Goal: Information Seeking & Learning: Learn about a topic

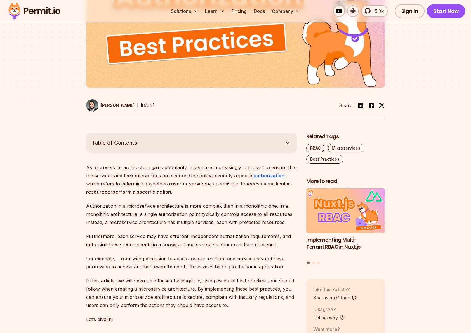
scroll to position [229, 0]
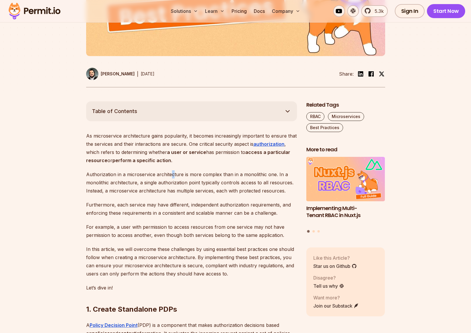
click at [174, 188] on p "Authorization in a microservice architecture is more complex than in a monolith…" at bounding box center [191, 182] width 211 height 25
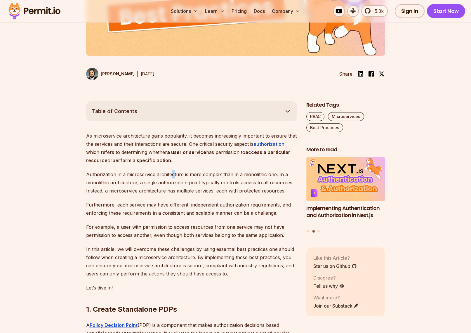
click at [174, 188] on p "Authorization in a microservice architecture is more complex than in a monolith…" at bounding box center [191, 182] width 211 height 25
drag, startPoint x: 157, startPoint y: 227, endPoint x: 152, endPoint y: 231, distance: 6.7
click at [152, 217] on p "Furthermore, each service may have different, independent authorization require…" at bounding box center [191, 209] width 211 height 16
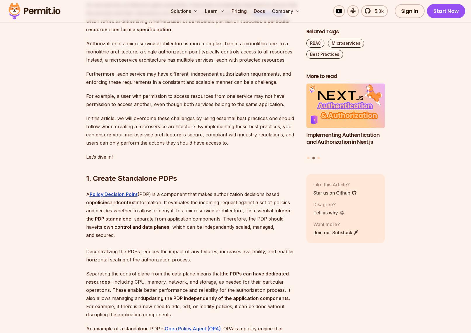
scroll to position [395, 0]
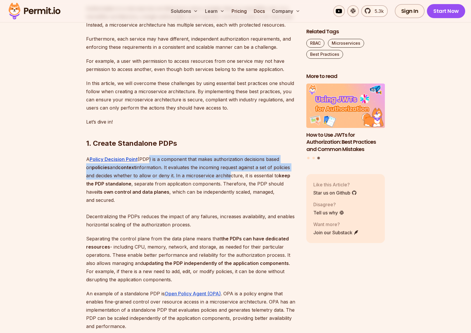
drag, startPoint x: 147, startPoint y: 172, endPoint x: 230, endPoint y: 189, distance: 85.1
click at [230, 189] on p "A Policy Decision Point (PDP) is a component that makes authorization decisions…" at bounding box center [191, 192] width 211 height 74
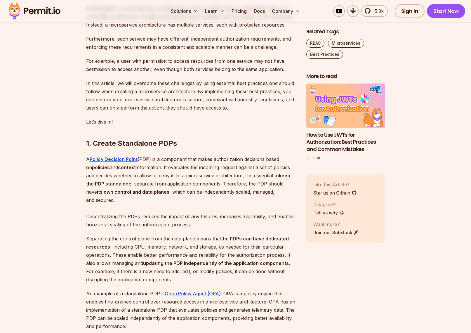
click at [230, 188] on p "A Policy Decision Point (PDP) is a component that makes authorization decisions…" at bounding box center [191, 192] width 211 height 74
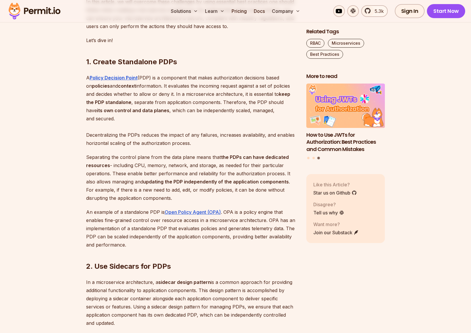
scroll to position [480, 0]
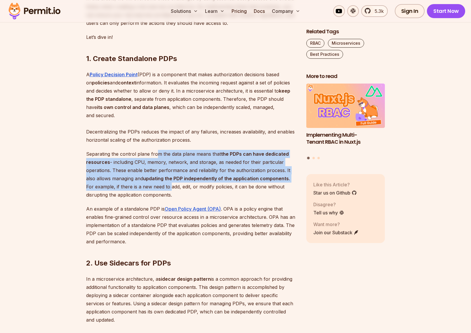
drag, startPoint x: 157, startPoint y: 168, endPoint x: 163, endPoint y: 202, distance: 35.1
click at [163, 199] on p "Separating the control plane from the data plane means that the PDPs can have d…" at bounding box center [191, 174] width 211 height 49
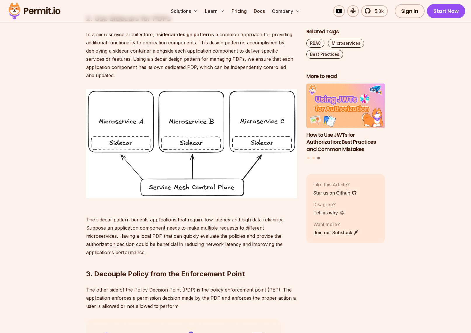
scroll to position [755, 0]
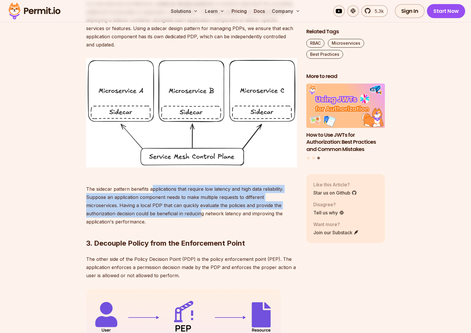
drag, startPoint x: 152, startPoint y: 202, endPoint x: 150, endPoint y: 225, distance: 22.3
click at [150, 225] on p "The sidecar pattern benefits applications that require low latency and high dat…" at bounding box center [191, 201] width 211 height 49
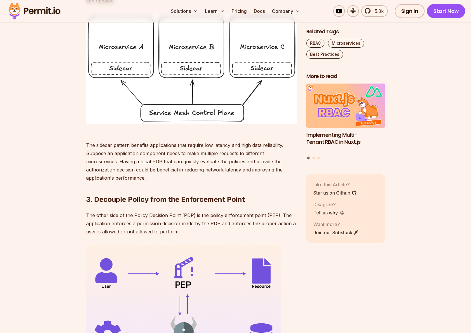
scroll to position [821, 0]
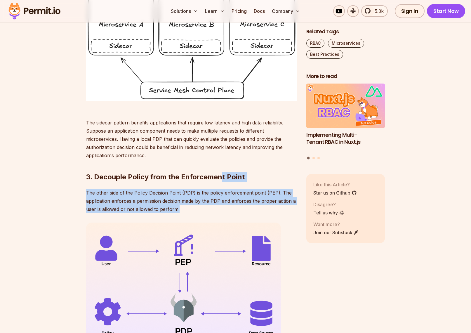
drag, startPoint x: 227, startPoint y: 212, endPoint x: 222, endPoint y: 186, distance: 26.2
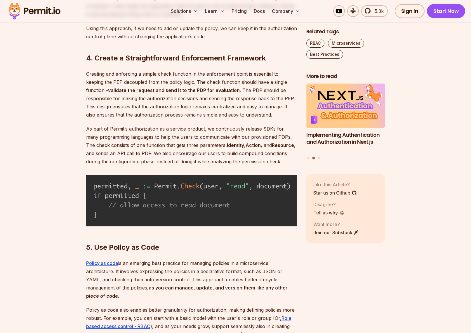
scroll to position [1278, 0]
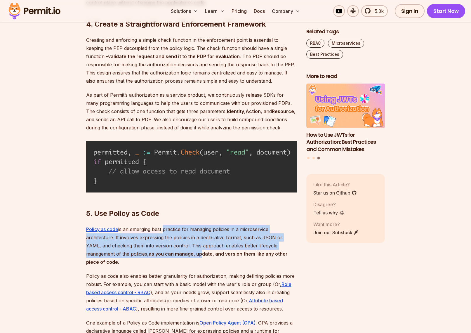
drag, startPoint x: 163, startPoint y: 227, endPoint x: 167, endPoint y: 250, distance: 22.9
click at [167, 250] on p "Policy as code is an emerging best practice for managing policies in a microser…" at bounding box center [191, 245] width 211 height 41
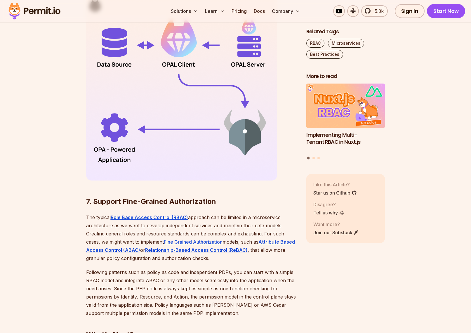
scroll to position [1773, 0]
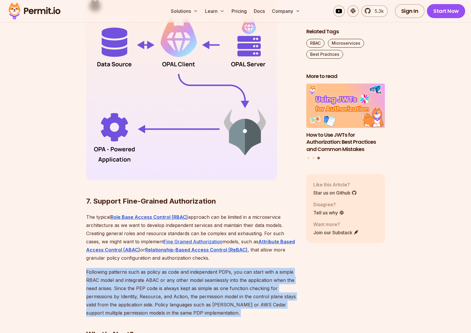
drag, startPoint x: 143, startPoint y: 255, endPoint x: 159, endPoint y: 310, distance: 57.8
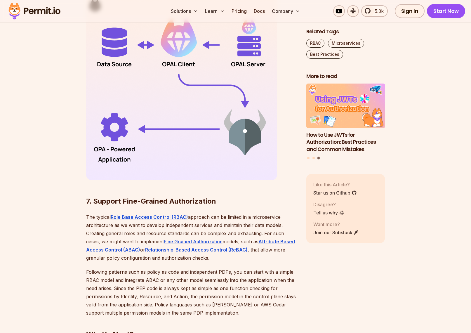
click at [160, 310] on h2 "What's Next?" at bounding box center [191, 322] width 211 height 33
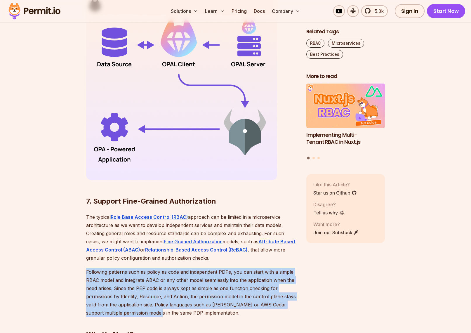
drag, startPoint x: 133, startPoint y: 257, endPoint x: 142, endPoint y: 307, distance: 50.5
click at [142, 307] on p "Following patterns such as policy as code and independent PDPs, you can start w…" at bounding box center [191, 292] width 211 height 49
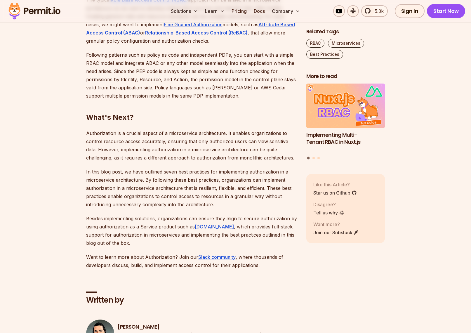
scroll to position [2079, 0]
